Goal: Communication & Community: Answer question/provide support

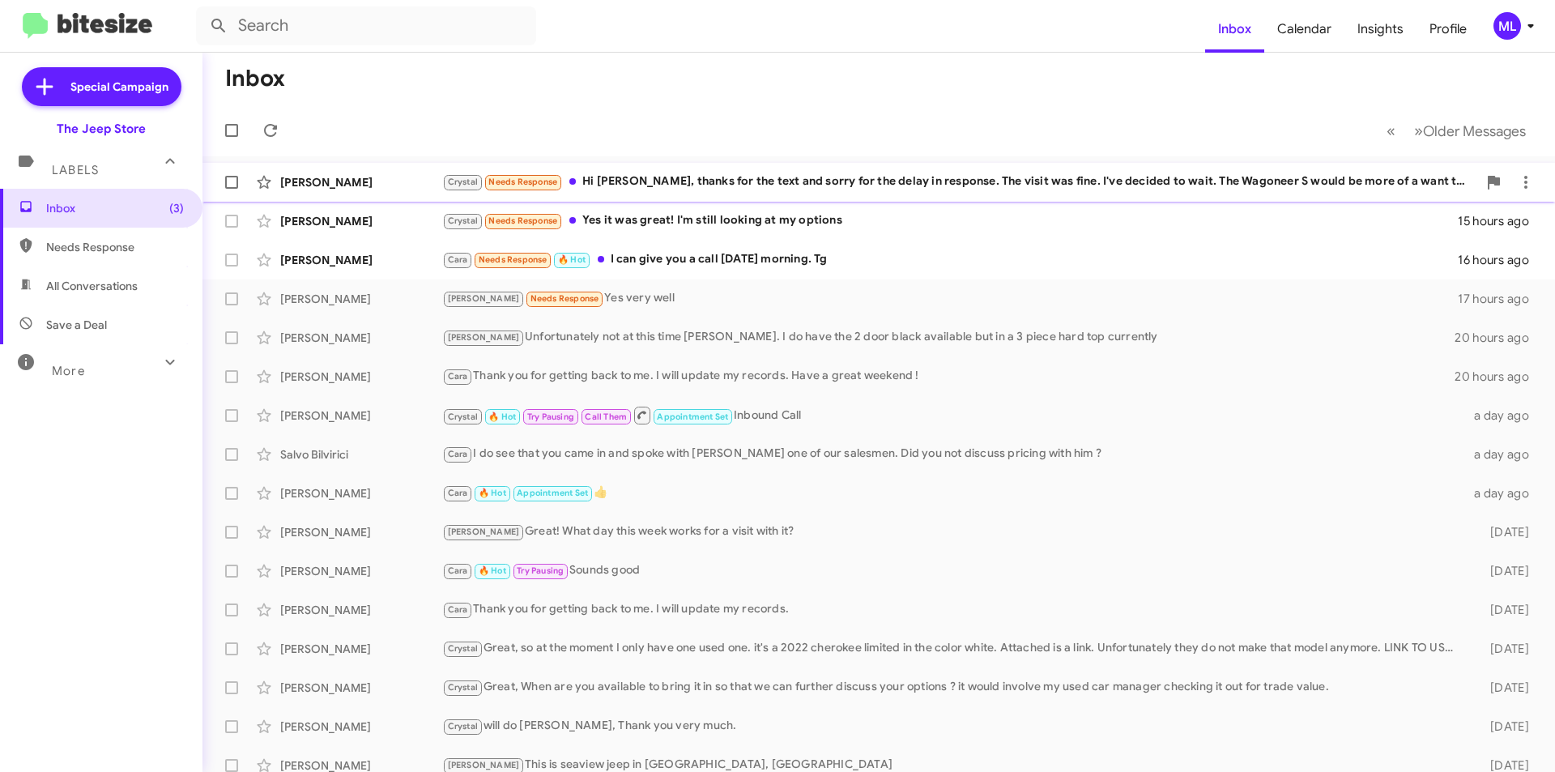
click at [631, 177] on div "Crystal Needs Response Hi [PERSON_NAME], thanks for the text and sorry for the …" at bounding box center [959, 182] width 1035 height 19
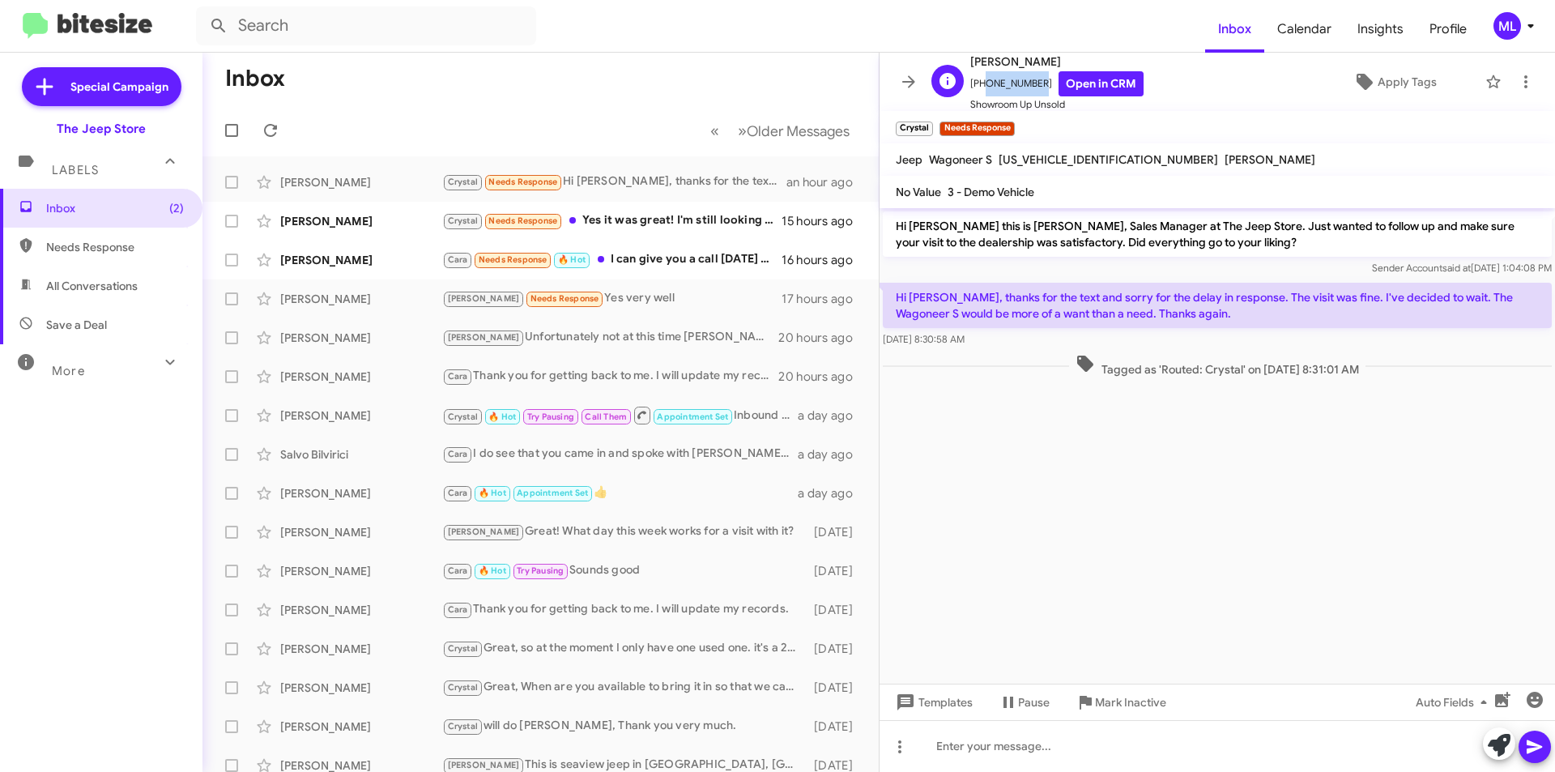
drag, startPoint x: 1033, startPoint y: 82, endPoint x: 982, endPoint y: 85, distance: 51.1
click at [982, 85] on span "[PHONE_NUMBER] Open in CRM" at bounding box center [1056, 83] width 173 height 25
copy span "2016180304"
click at [1064, 755] on div at bounding box center [1218, 746] width 676 height 52
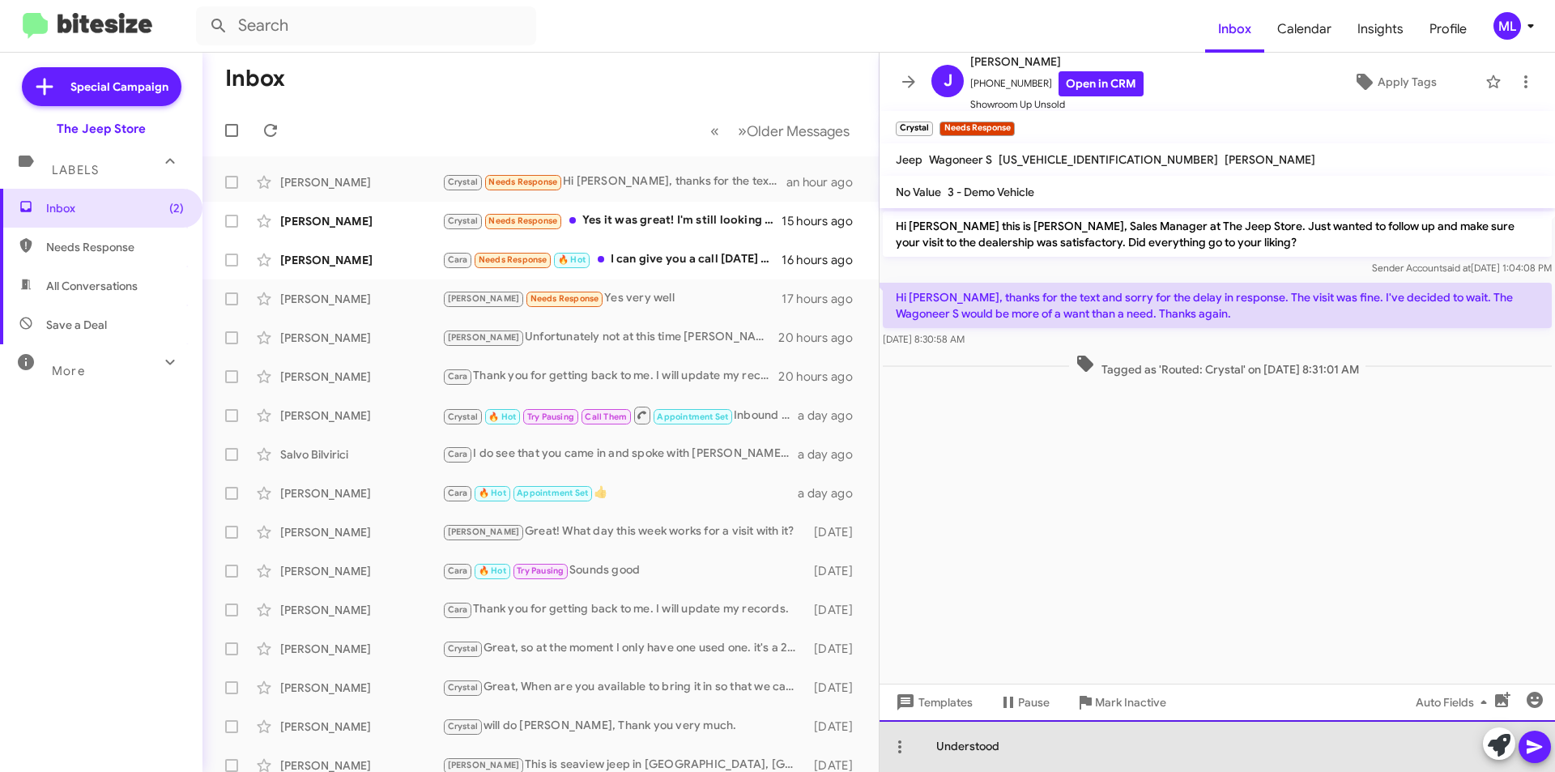
click at [1074, 749] on div "Understood" at bounding box center [1218, 746] width 676 height 52
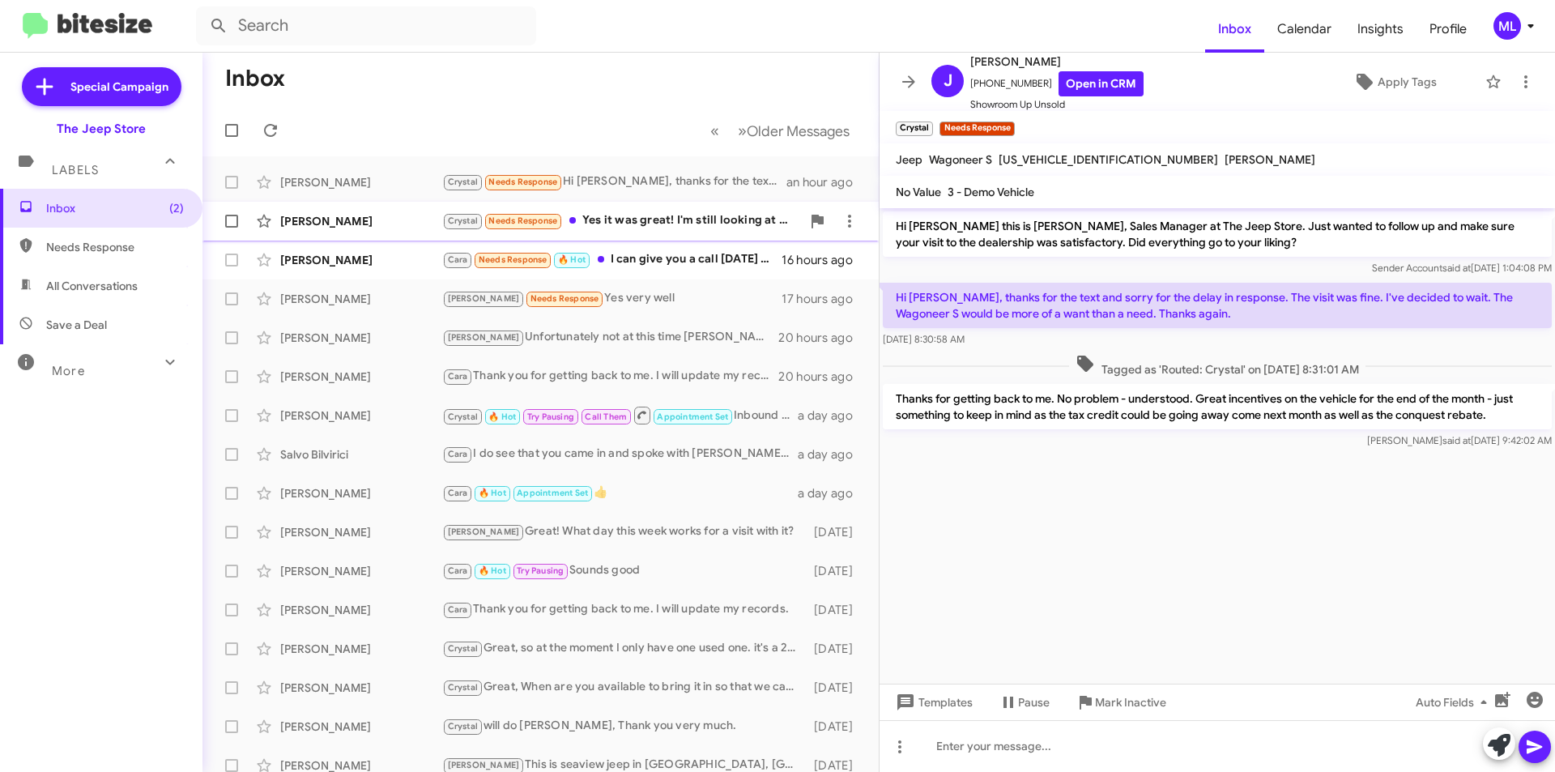
click at [648, 226] on div "Crystal Needs Response Yes it was great! I'm still looking at my options" at bounding box center [621, 220] width 359 height 19
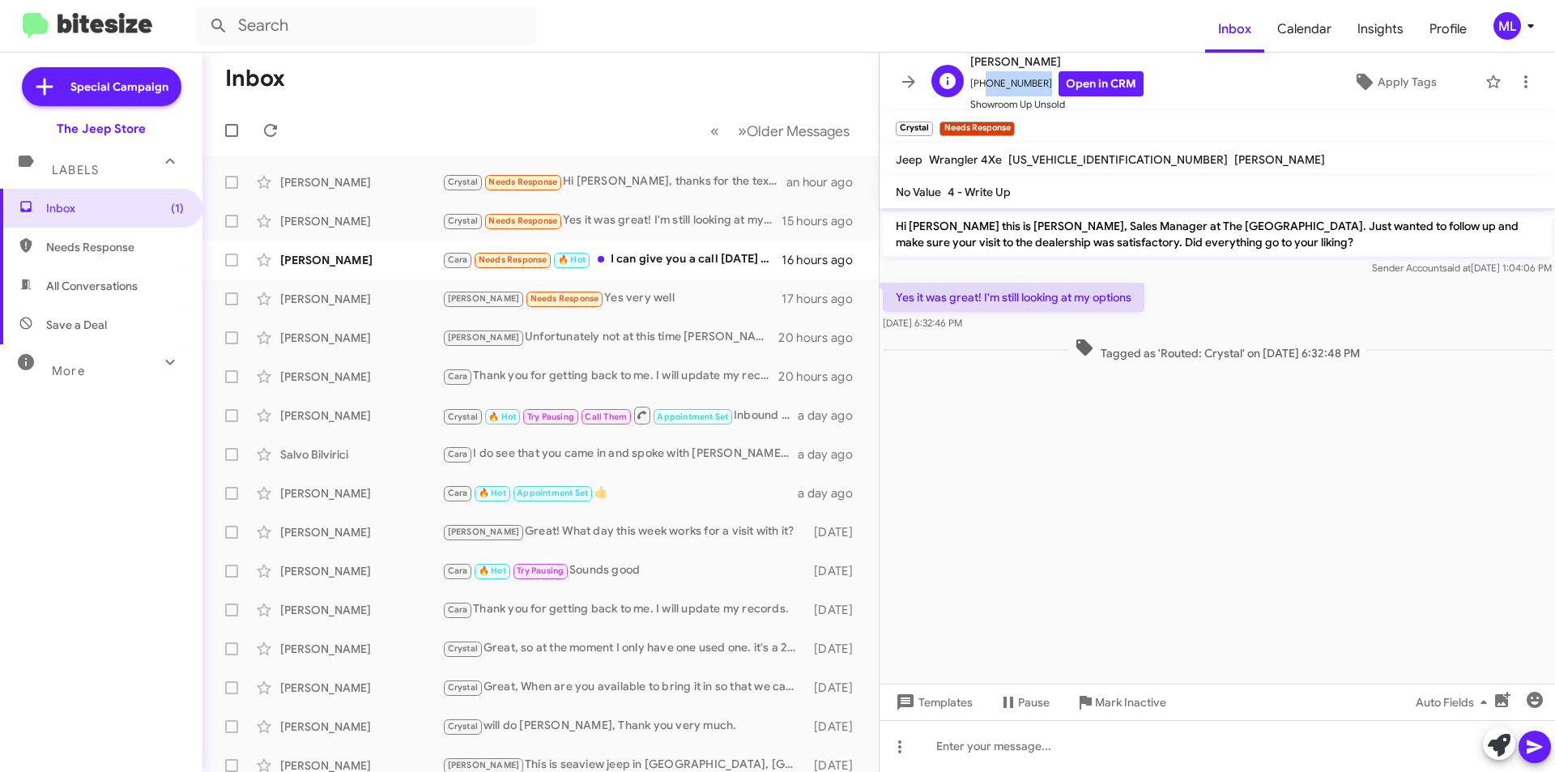
drag, startPoint x: 1034, startPoint y: 82, endPoint x: 981, endPoint y: 82, distance: 52.6
click at [981, 82] on span "[PHONE_NUMBER] Open in CRM" at bounding box center [1056, 83] width 173 height 25
copy span "5734271653"
click at [1048, 745] on div at bounding box center [1218, 746] width 676 height 52
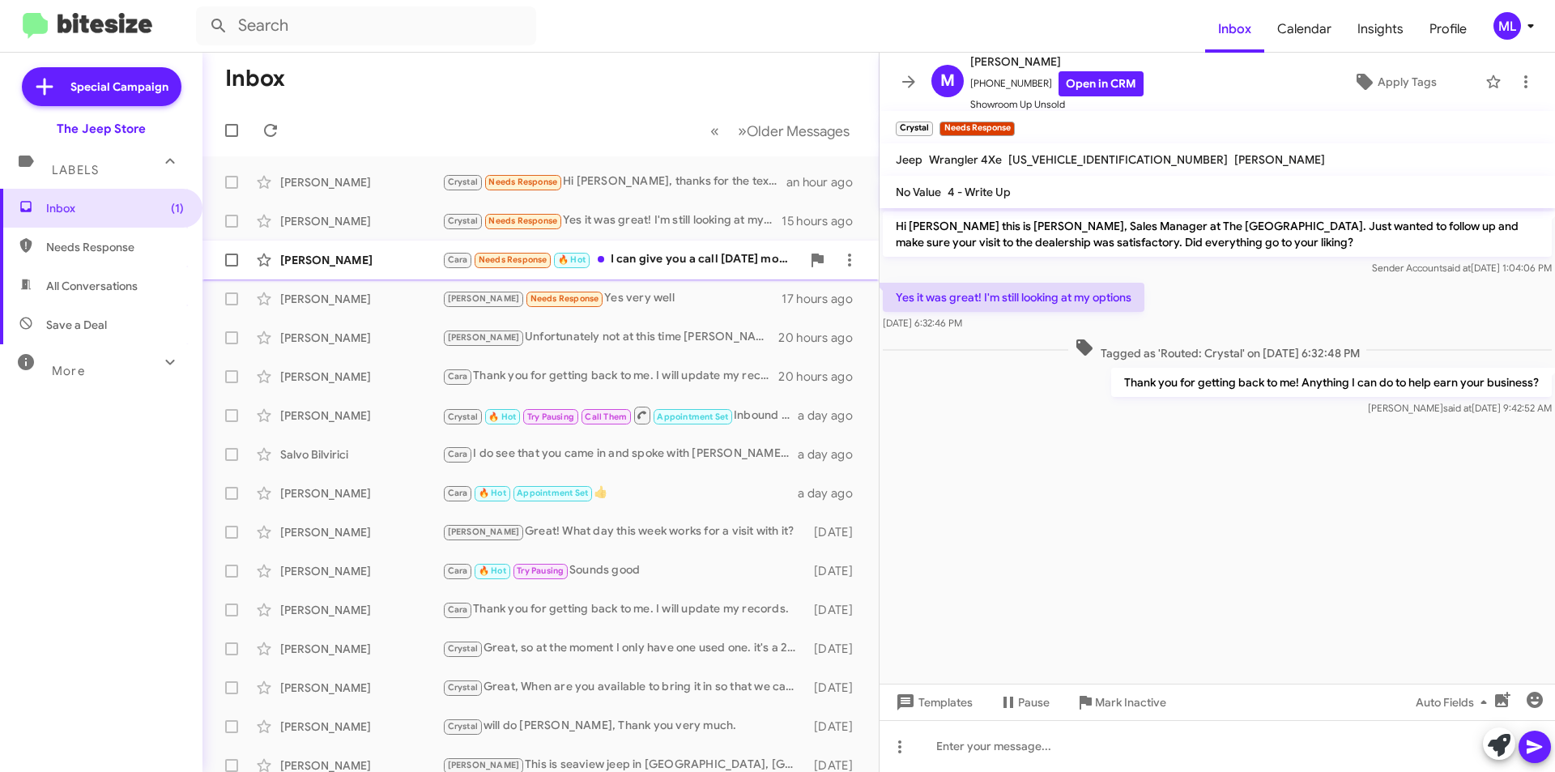
click at [651, 259] on div "Cara Needs Response 🔥 Hot I can give you a call [DATE] morning. Tg" at bounding box center [621, 259] width 359 height 19
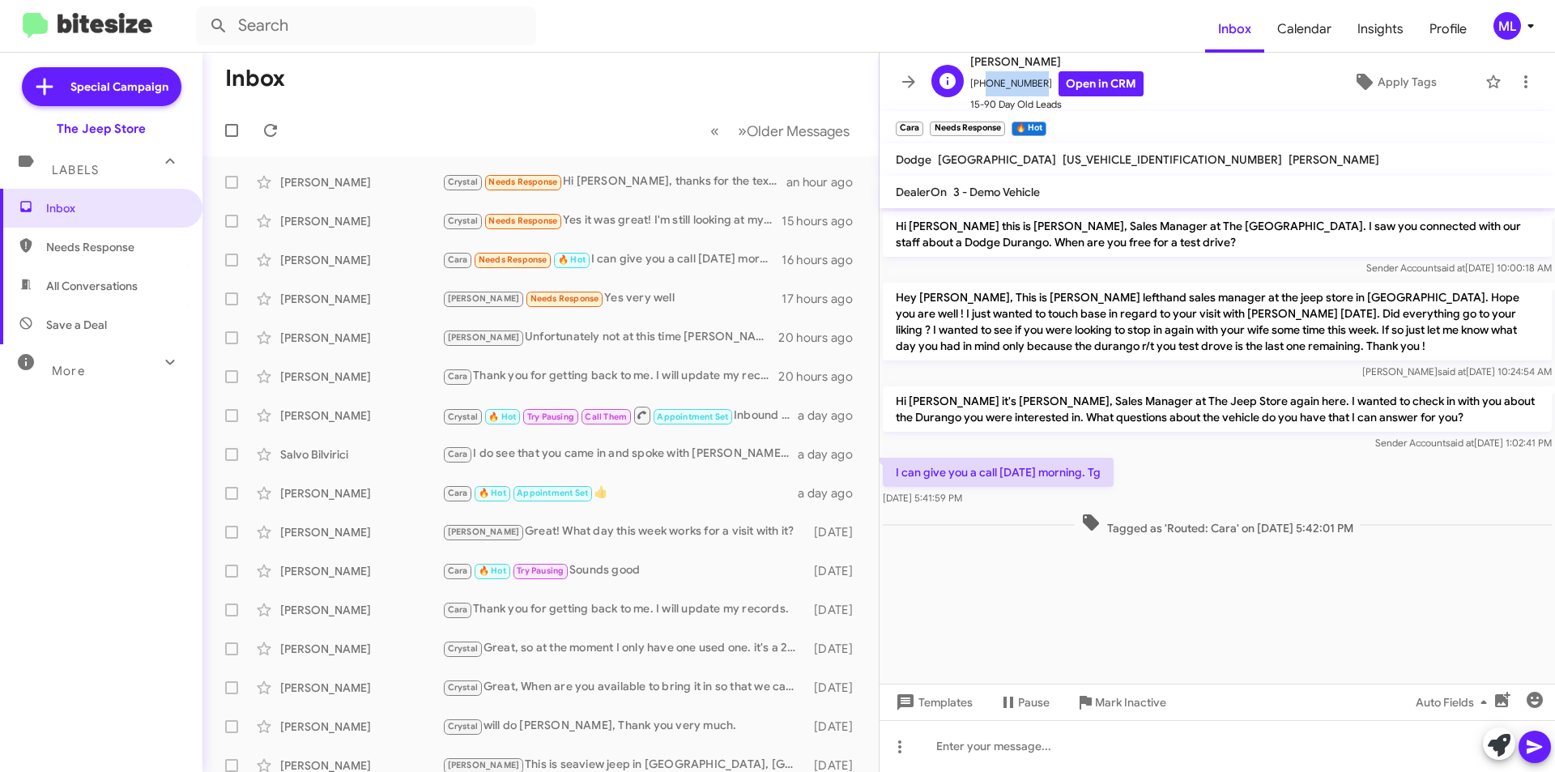
drag, startPoint x: 1030, startPoint y: 87, endPoint x: 981, endPoint y: 87, distance: 49.4
click at [981, 87] on span "[PHONE_NUMBER] Open in CRM" at bounding box center [1056, 83] width 173 height 25
copy span "7326731837"
drag, startPoint x: 1055, startPoint y: 754, endPoint x: 1044, endPoint y: 744, distance: 15.5
click at [1055, 754] on div at bounding box center [1218, 746] width 676 height 52
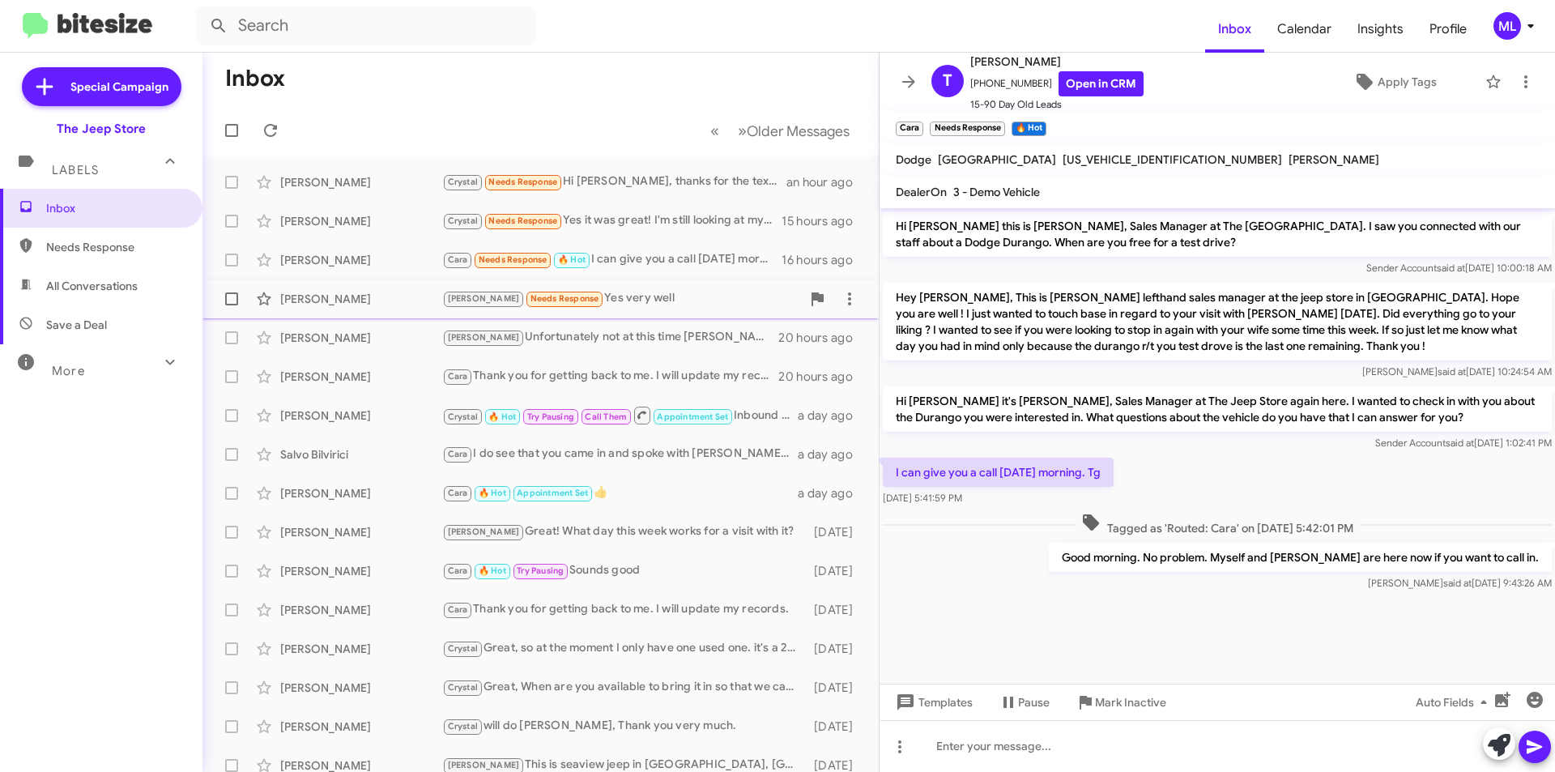
click at [652, 308] on div "[PERSON_NAME] Needs Response Yes very well" at bounding box center [621, 298] width 359 height 19
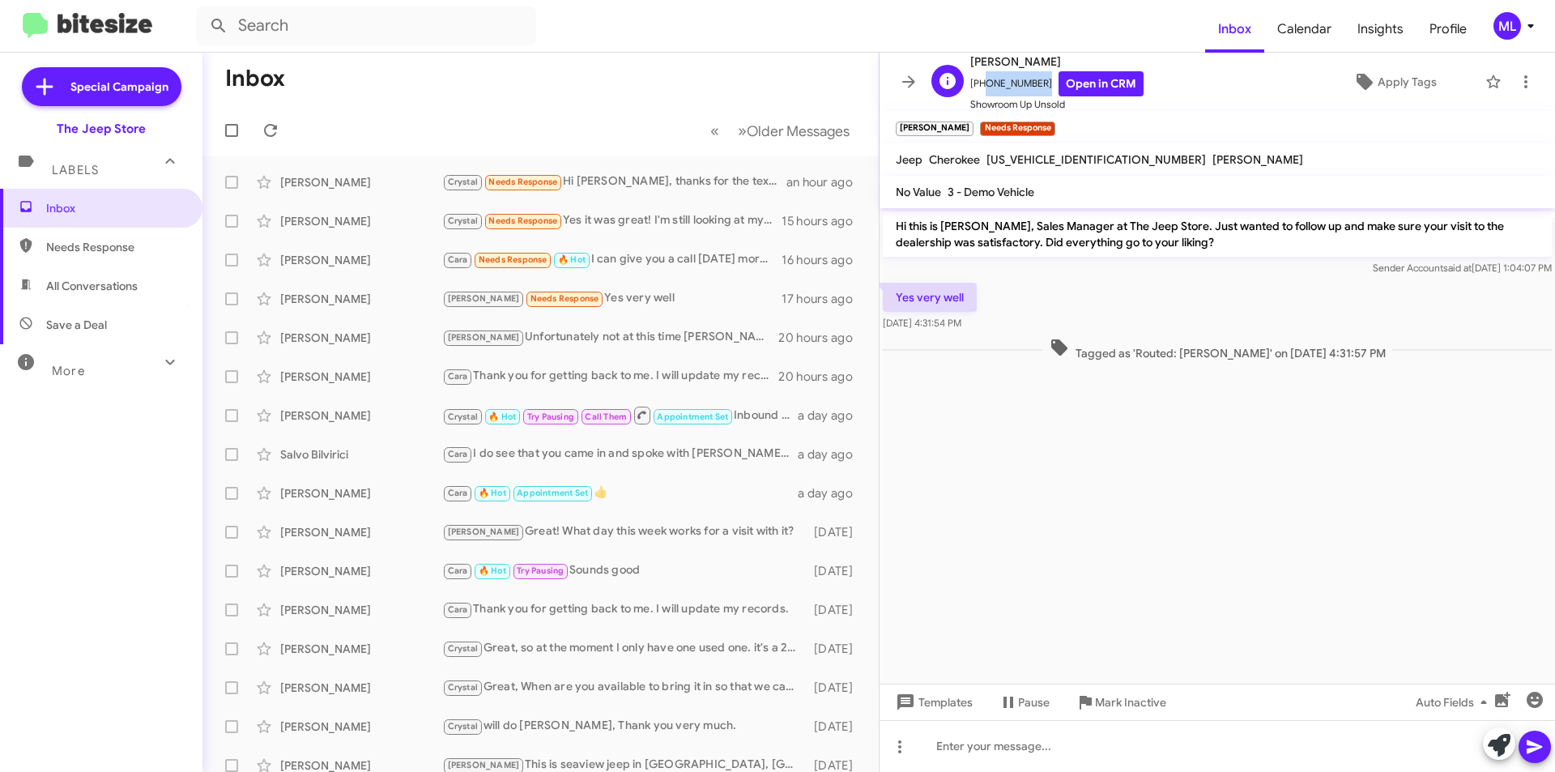
drag, startPoint x: 1034, startPoint y: 84, endPoint x: 978, endPoint y: 84, distance: 55.1
click at [978, 84] on span "[PHONE_NUMBER] Open in CRM" at bounding box center [1056, 83] width 173 height 25
copy span "7327133032"
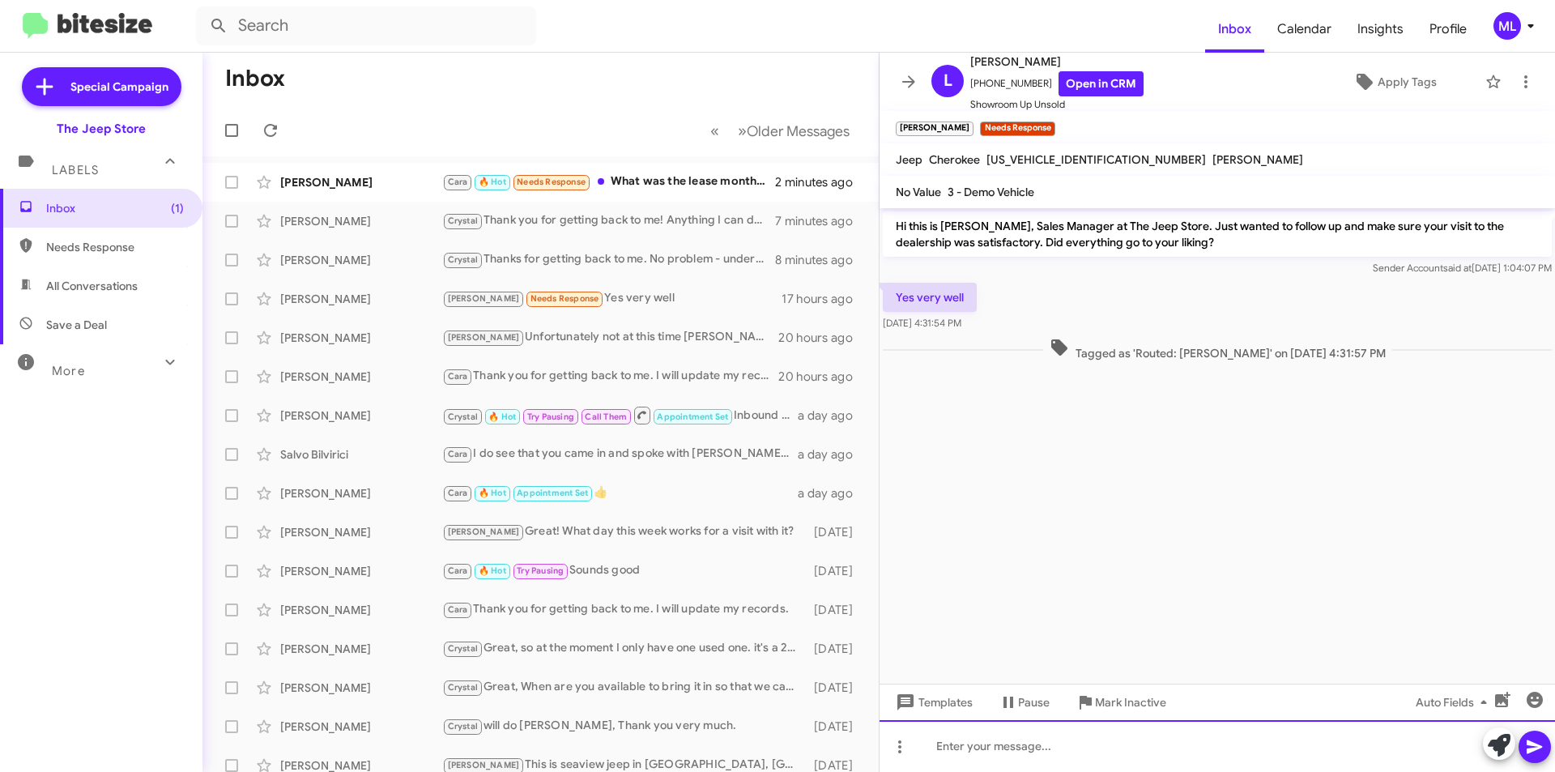
click at [1106, 755] on div at bounding box center [1218, 746] width 676 height 52
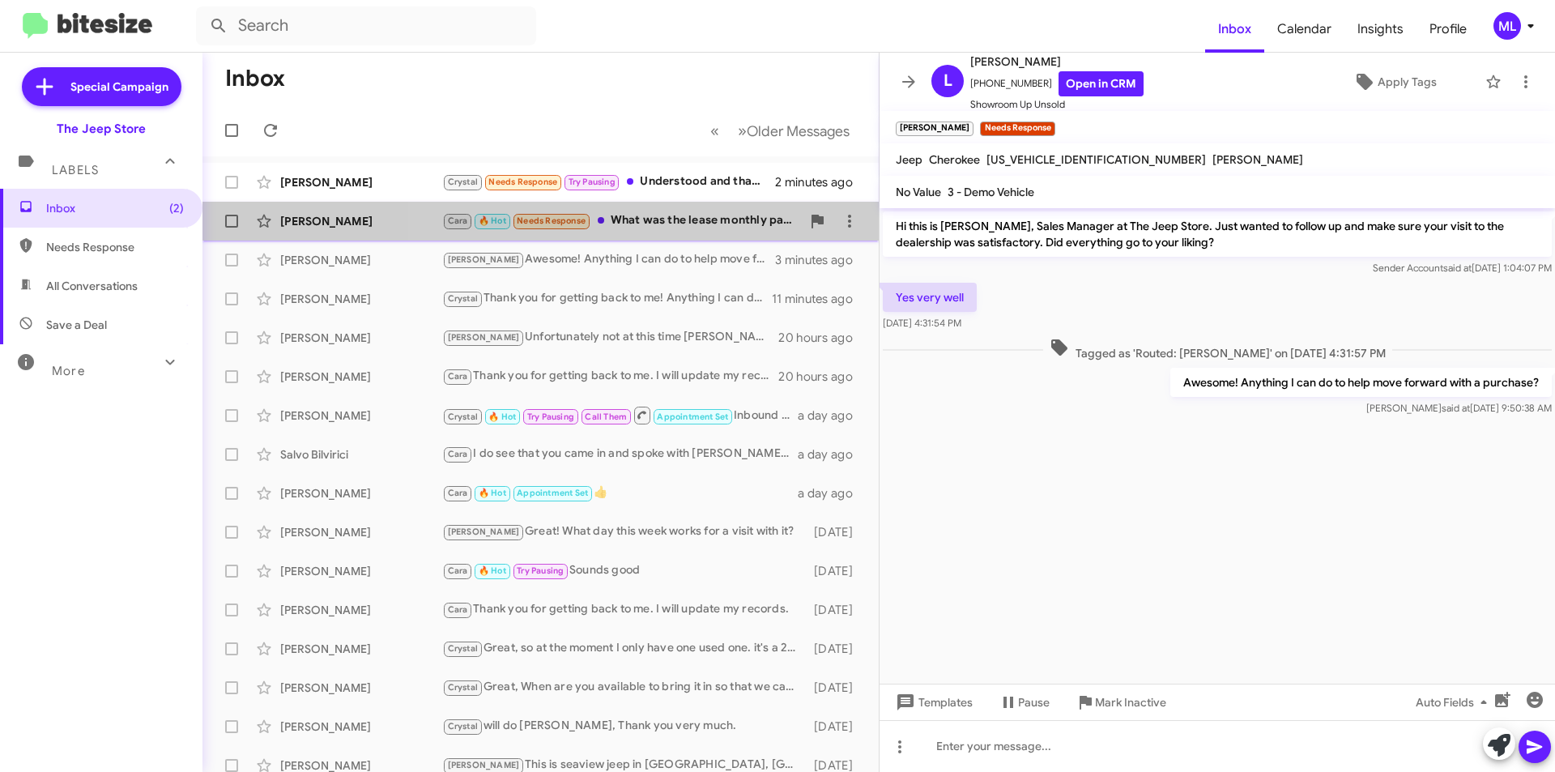
click at [643, 214] on div "Cara 🔥 Hot Needs Response What was the lease monthly payment no money down agai…" at bounding box center [621, 220] width 359 height 19
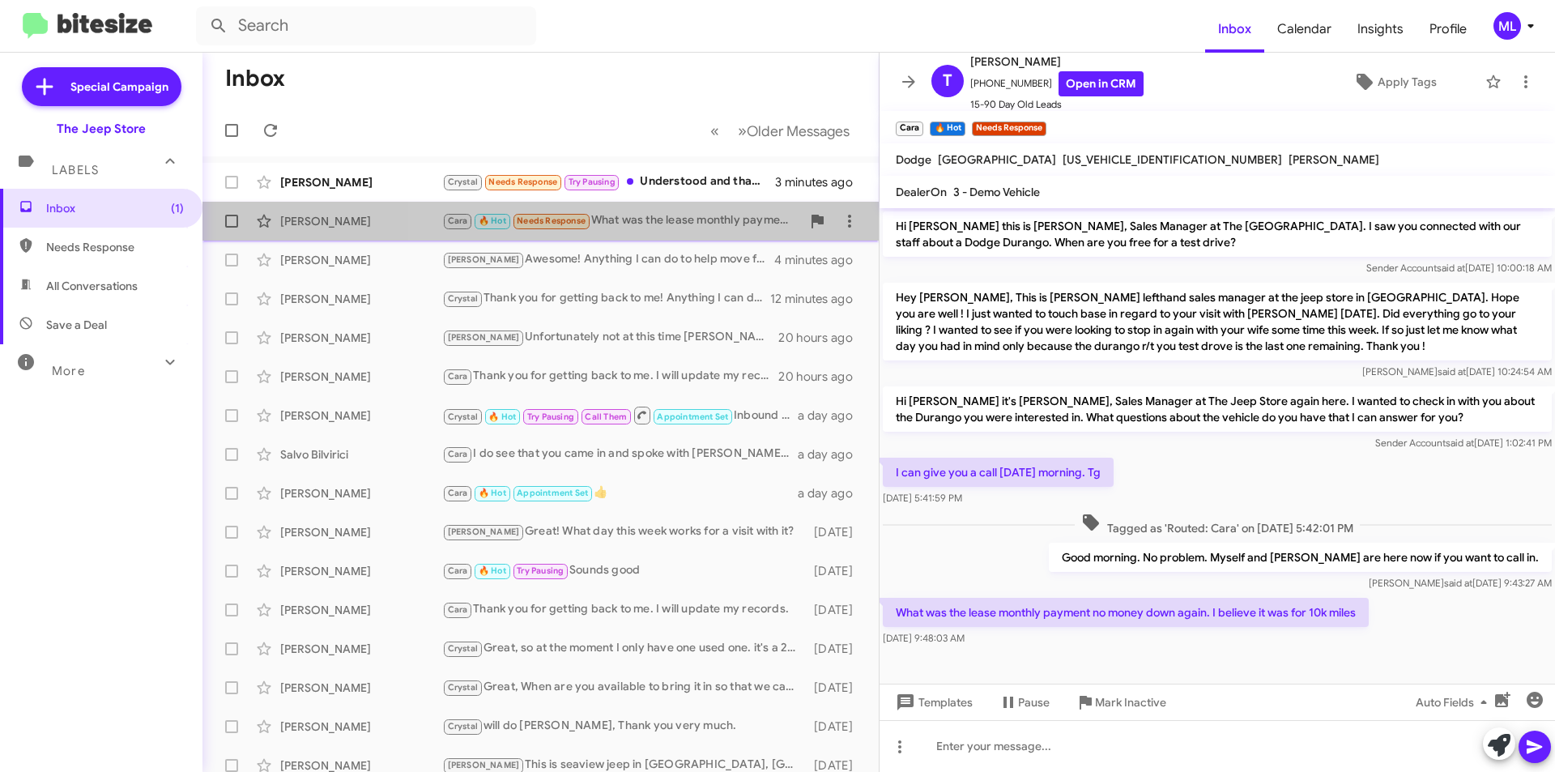
click at [606, 224] on div "Cara 🔥 Hot Needs Response What was the lease monthly payment no money down agai…" at bounding box center [621, 220] width 359 height 19
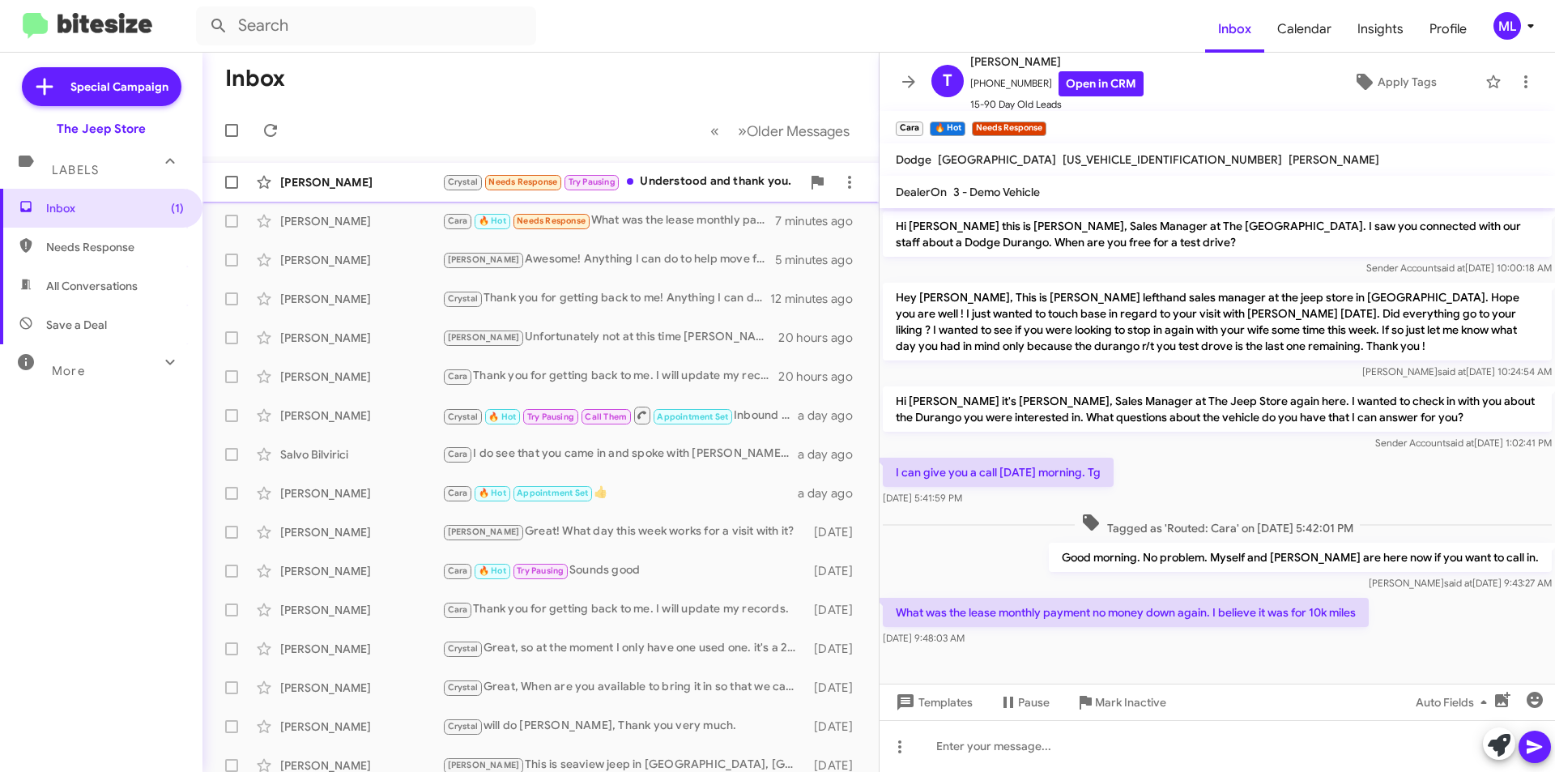
click at [652, 181] on div "Crystal Needs Response Try Pausing Understood and thank you." at bounding box center [621, 182] width 359 height 19
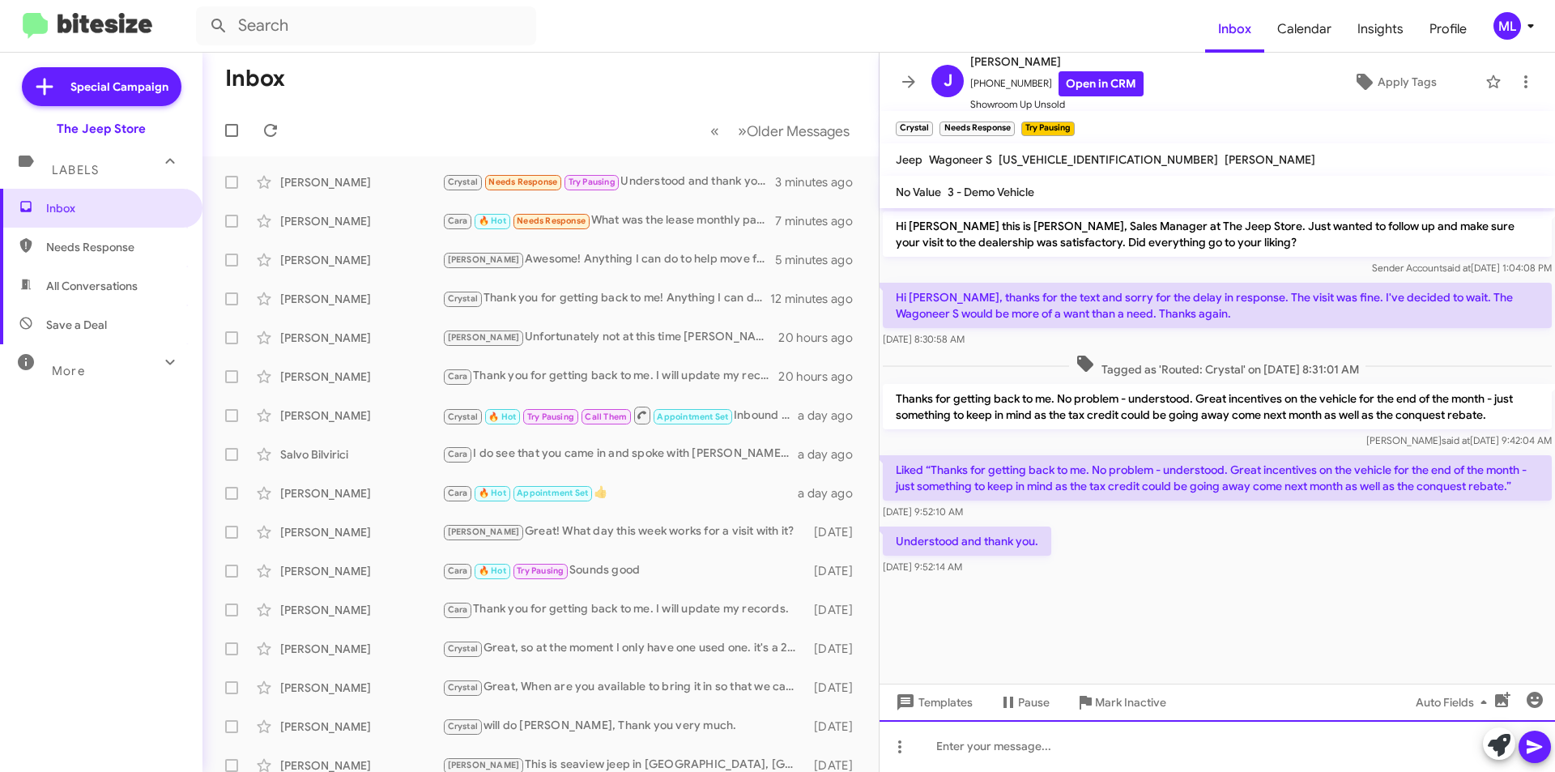
click at [1215, 758] on div at bounding box center [1218, 746] width 676 height 52
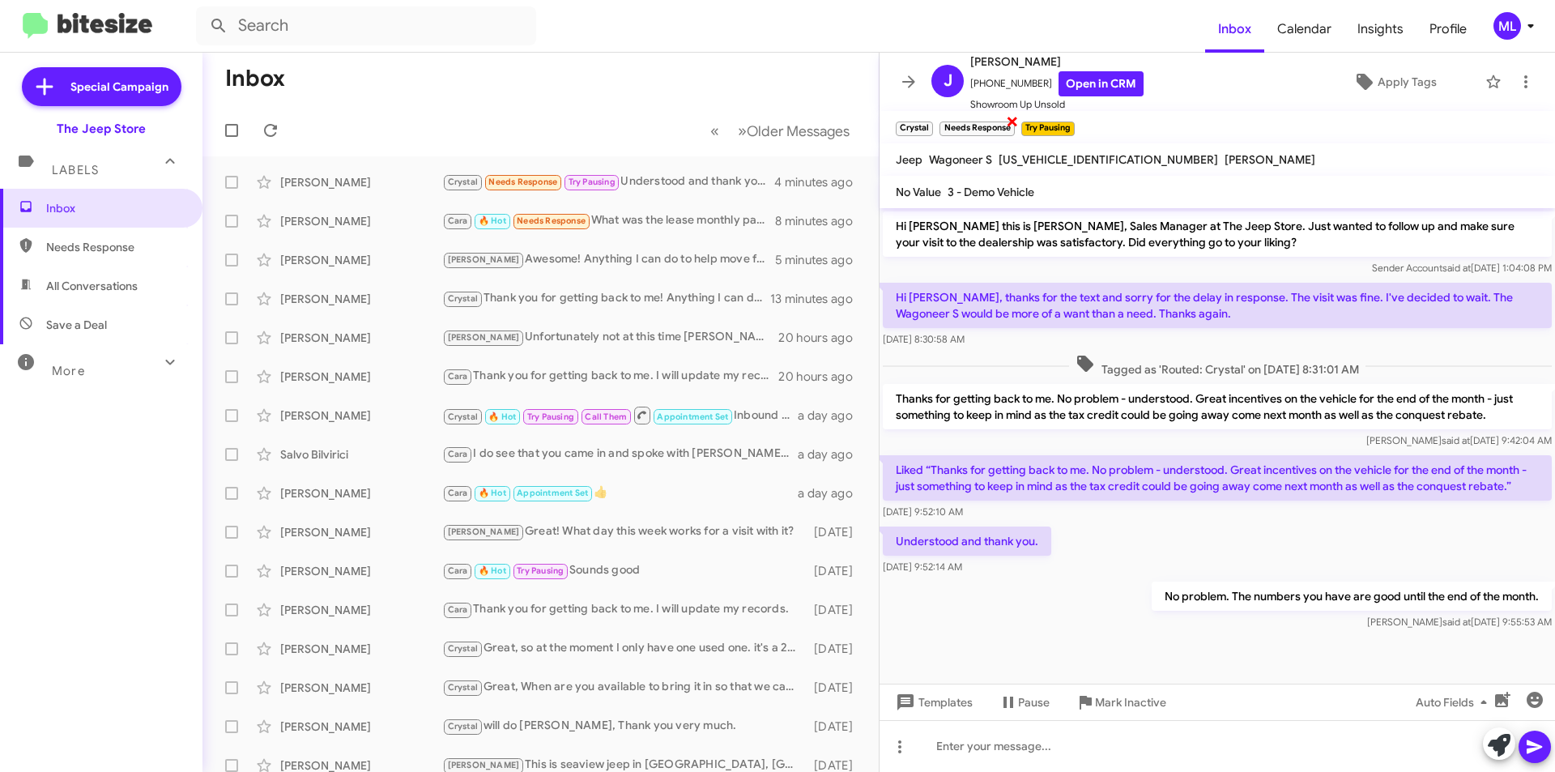
click at [1009, 124] on span "×" at bounding box center [1012, 120] width 13 height 19
click at [1397, 83] on span "Apply Tags" at bounding box center [1407, 81] width 59 height 29
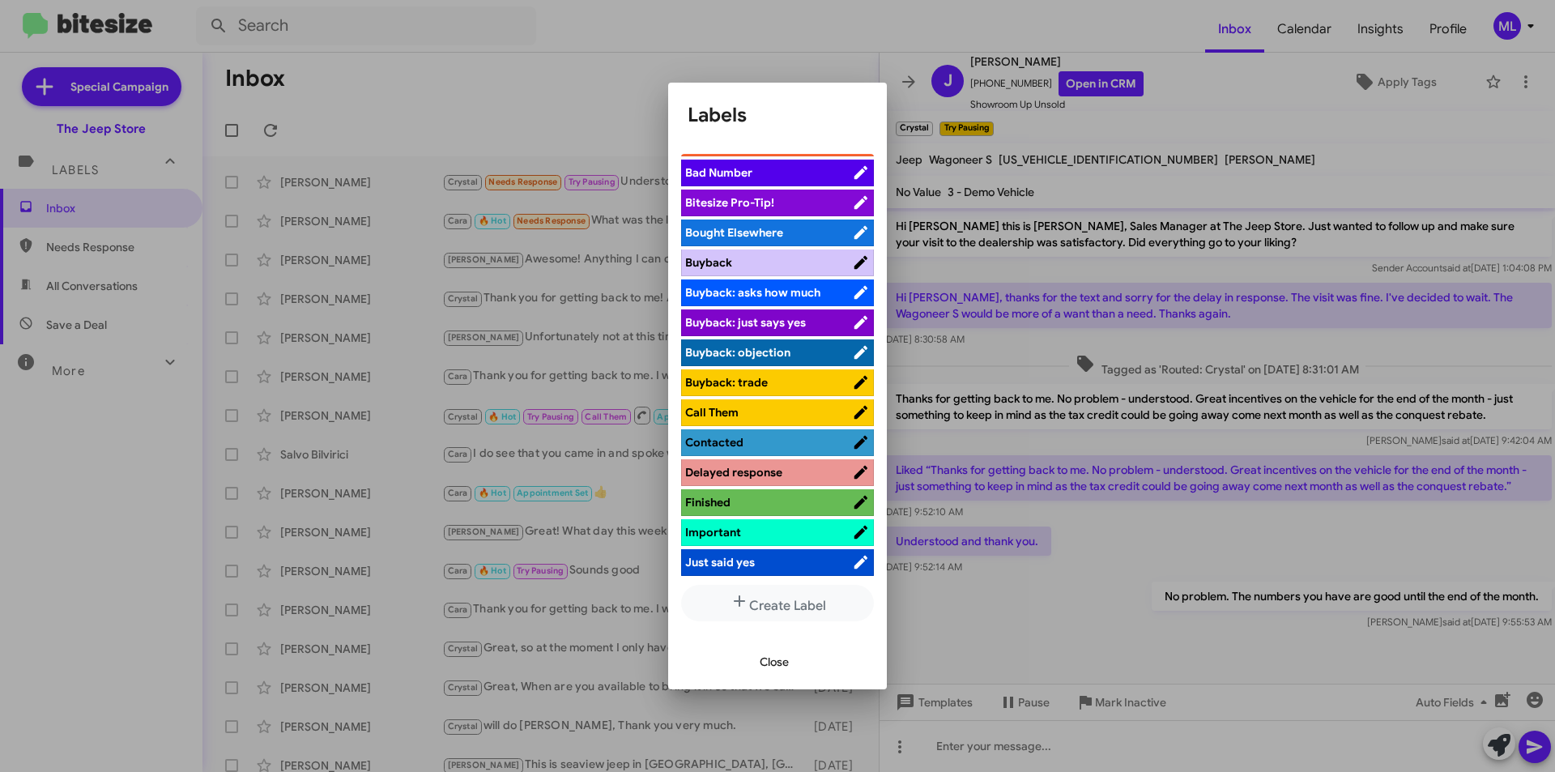
scroll to position [567, 0]
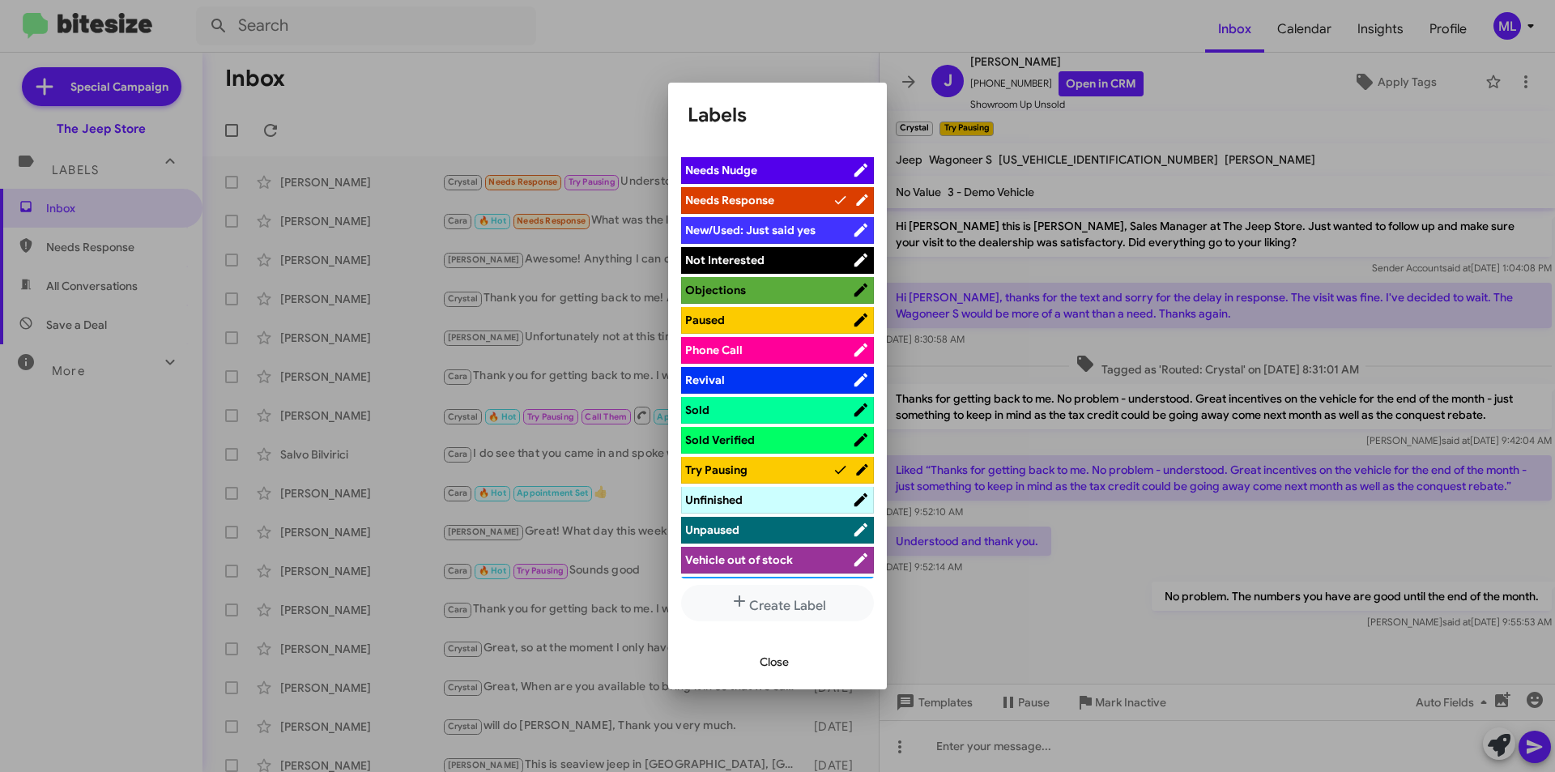
click at [780, 250] on li "Not Interested" at bounding box center [777, 260] width 193 height 27
click at [784, 254] on span "Not Interested" at bounding box center [768, 260] width 167 height 16
click at [780, 662] on span "Close" at bounding box center [774, 661] width 29 height 29
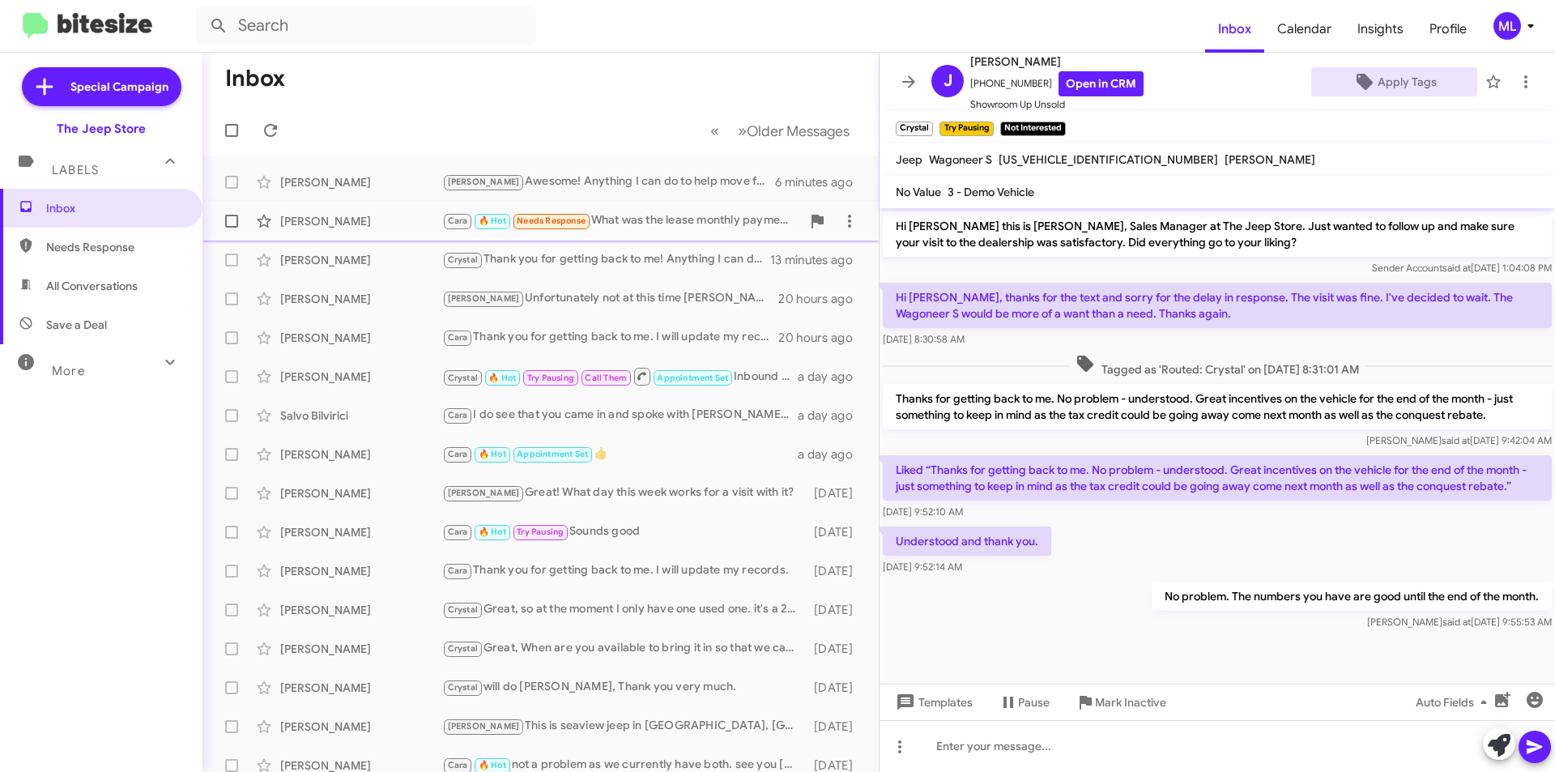
click at [458, 228] on small "Cara" at bounding box center [458, 221] width 28 height 15
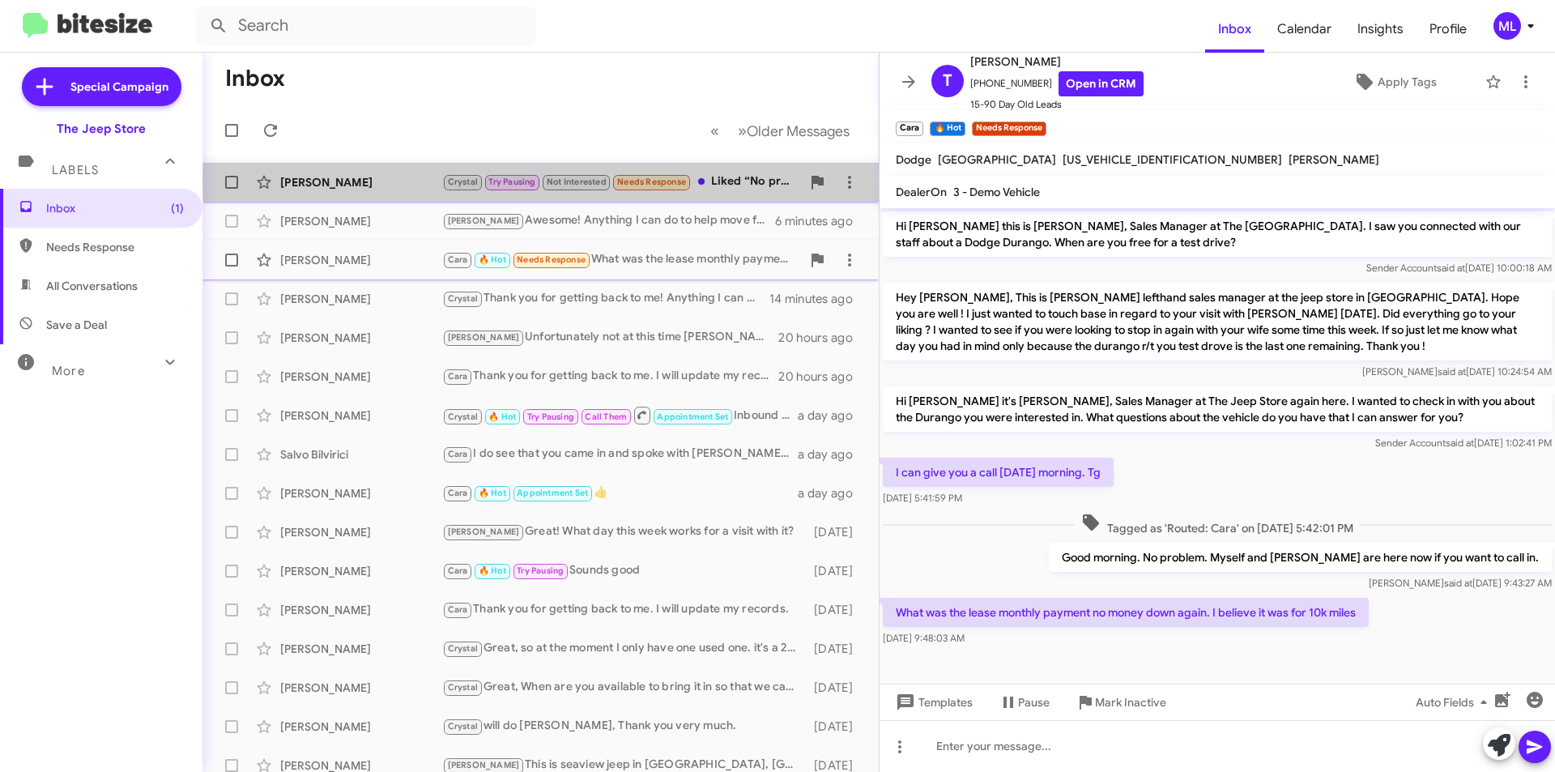
click at [705, 181] on span at bounding box center [701, 181] width 6 height 6
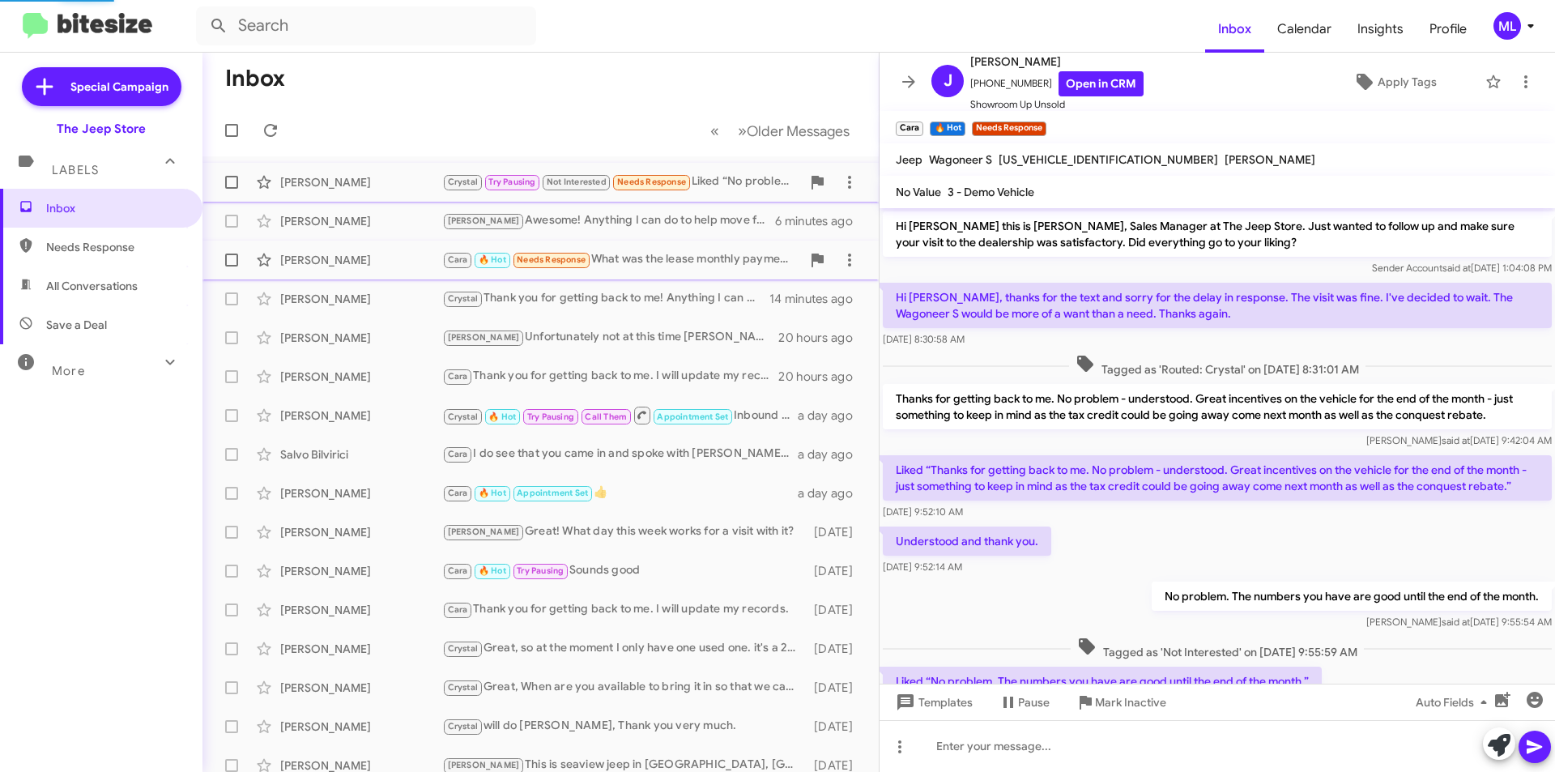
scroll to position [71, 0]
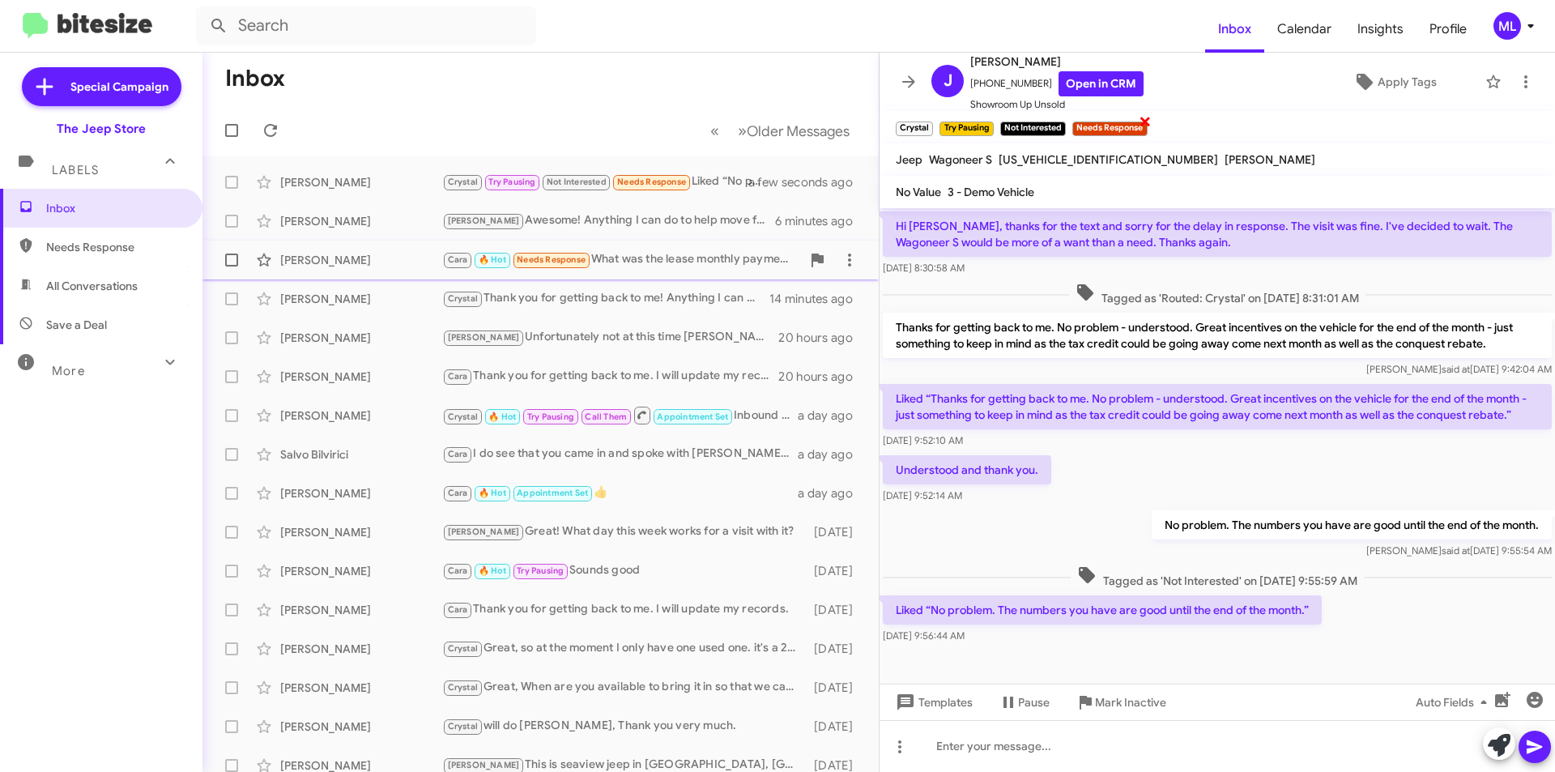
click at [1149, 121] on span "×" at bounding box center [1145, 120] width 13 height 19
click at [1520, 86] on icon at bounding box center [1525, 81] width 19 height 19
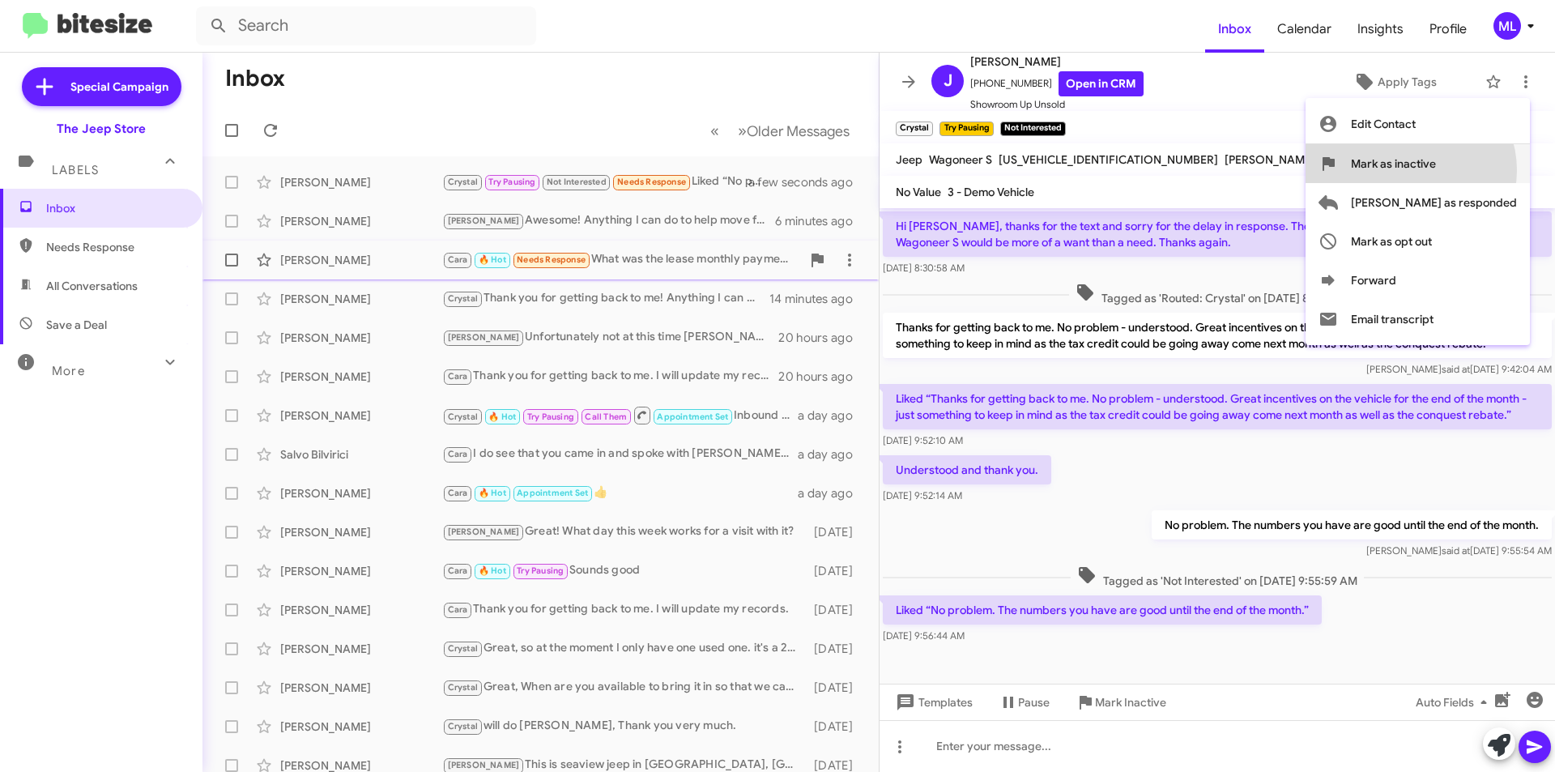
click at [1436, 170] on span "Mark as inactive" at bounding box center [1393, 163] width 85 height 39
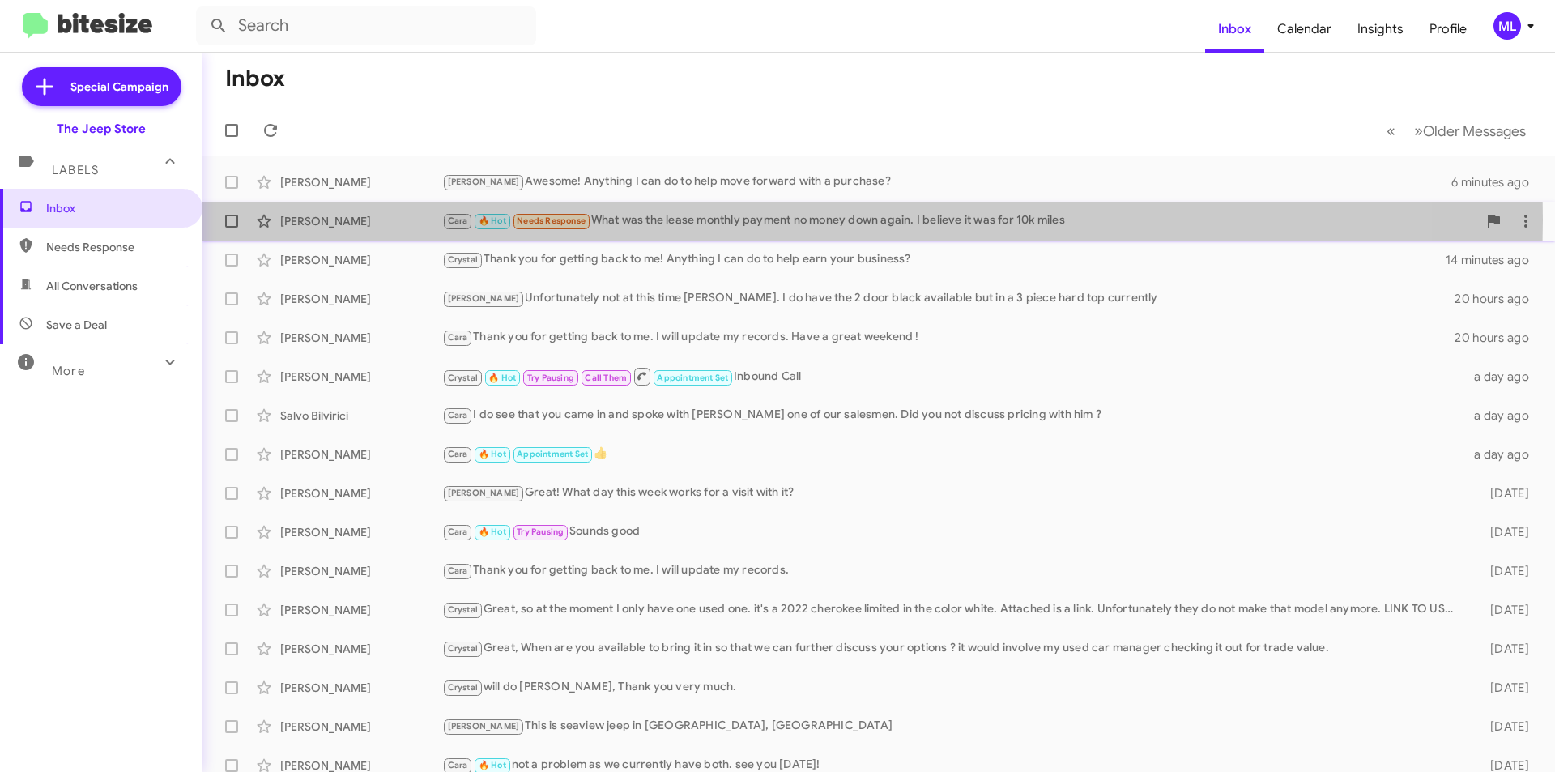
click at [767, 220] on div "Cara 🔥 Hot Needs Response What was the lease monthly payment no money down agai…" at bounding box center [959, 220] width 1035 height 19
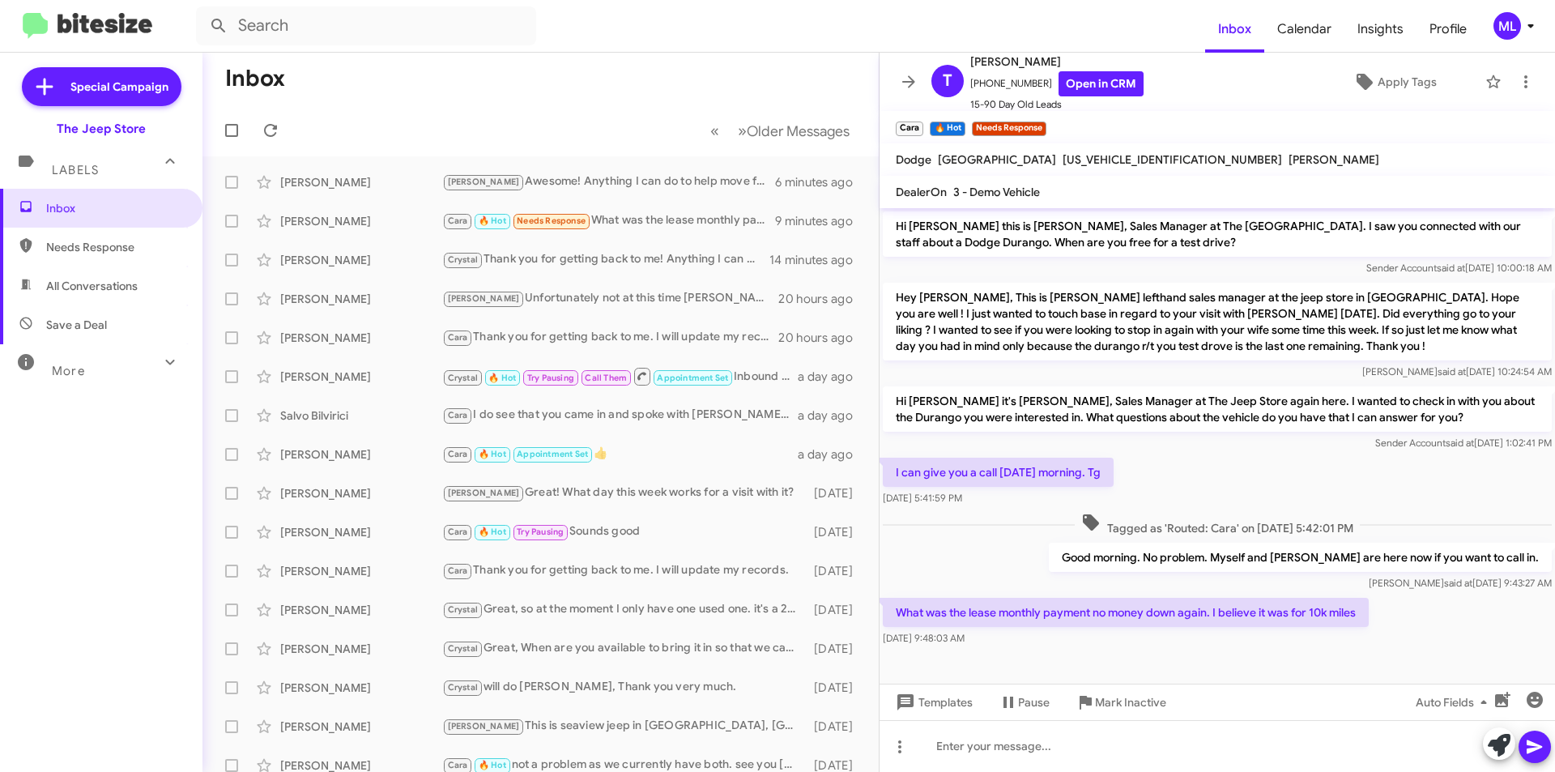
click at [48, 320] on span "Save a Deal" at bounding box center [76, 325] width 61 height 16
type input "in:not-interested"
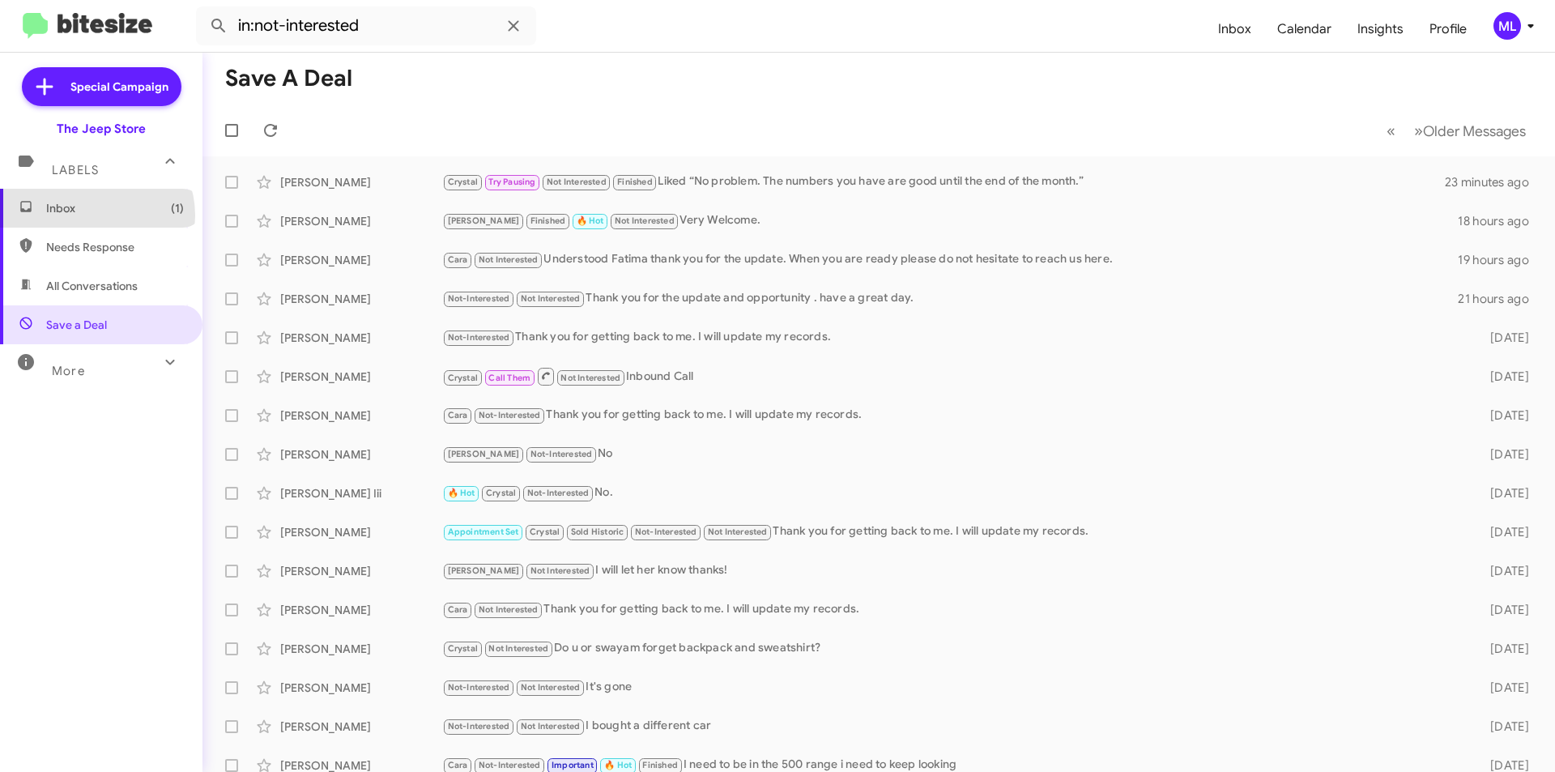
click at [96, 215] on span "Inbox (1)" at bounding box center [115, 208] width 138 height 16
